Goal: Navigation & Orientation: Find specific page/section

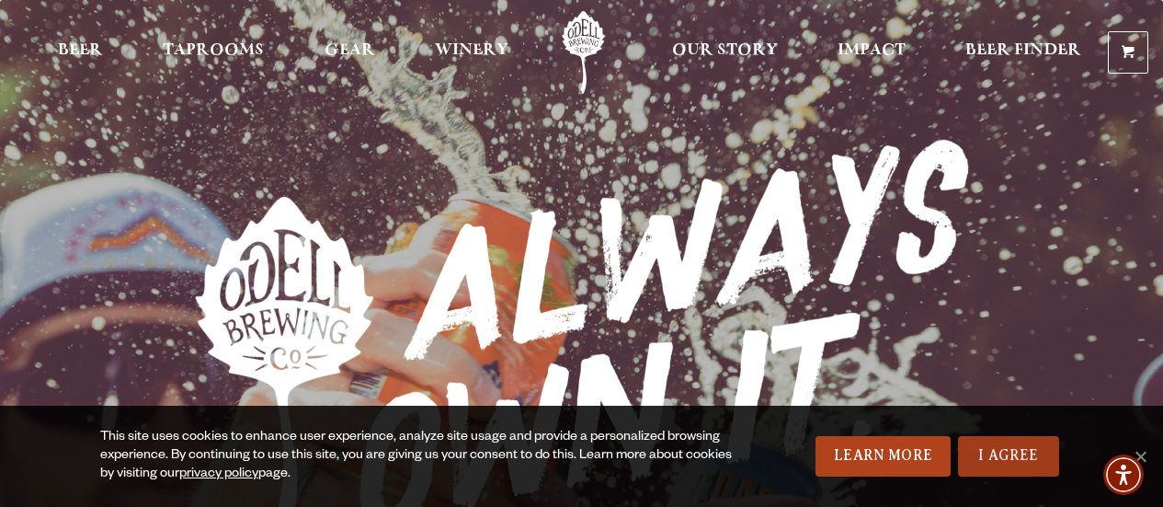
click at [1016, 465] on link "I Agree" at bounding box center [1008, 456] width 101 height 40
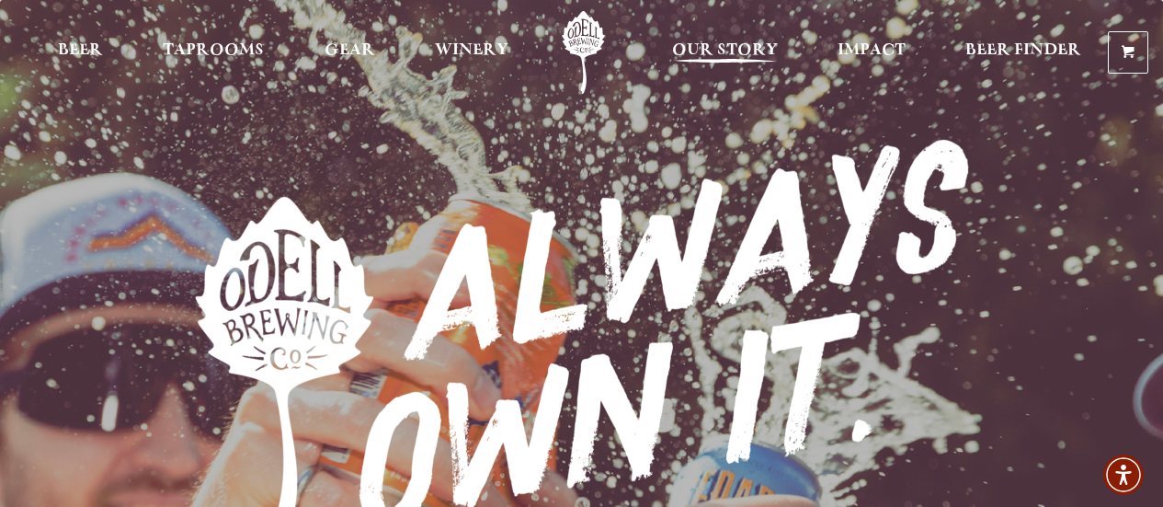
click at [745, 39] on link "Our Story" at bounding box center [725, 52] width 130 height 83
click at [727, 55] on span "Our Story" at bounding box center [725, 50] width 106 height 15
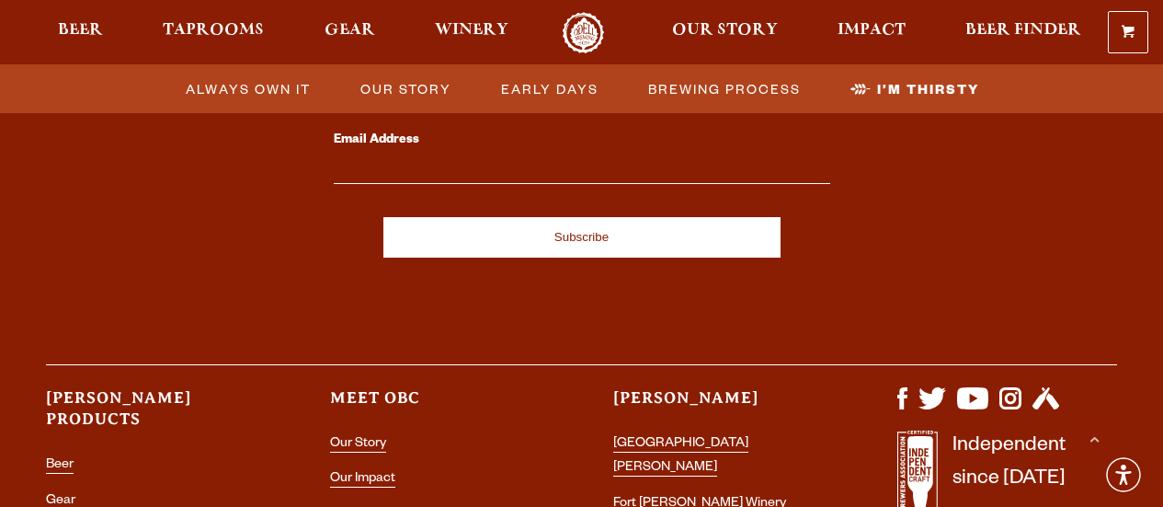
scroll to position [6170, 0]
